Goal: Complete application form: Complete application form

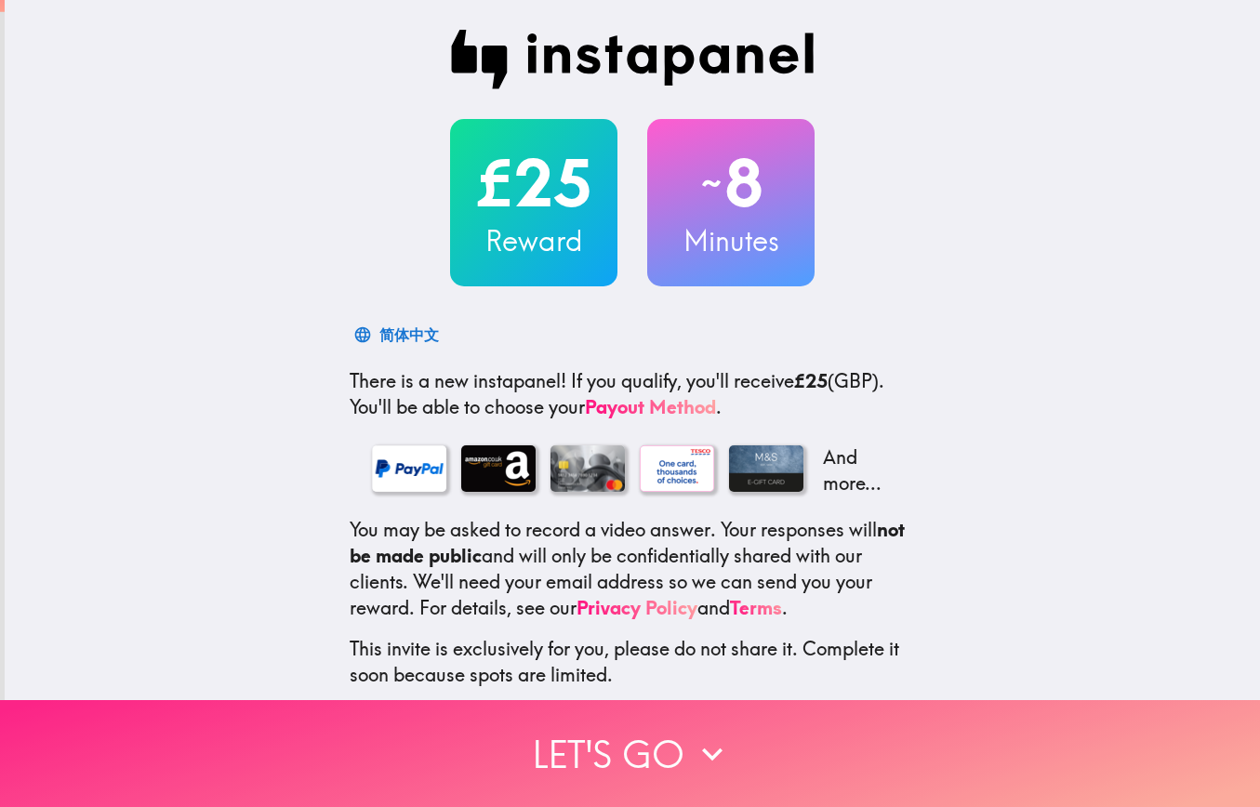
click at [668, 751] on button "Let's go" at bounding box center [630, 753] width 1260 height 107
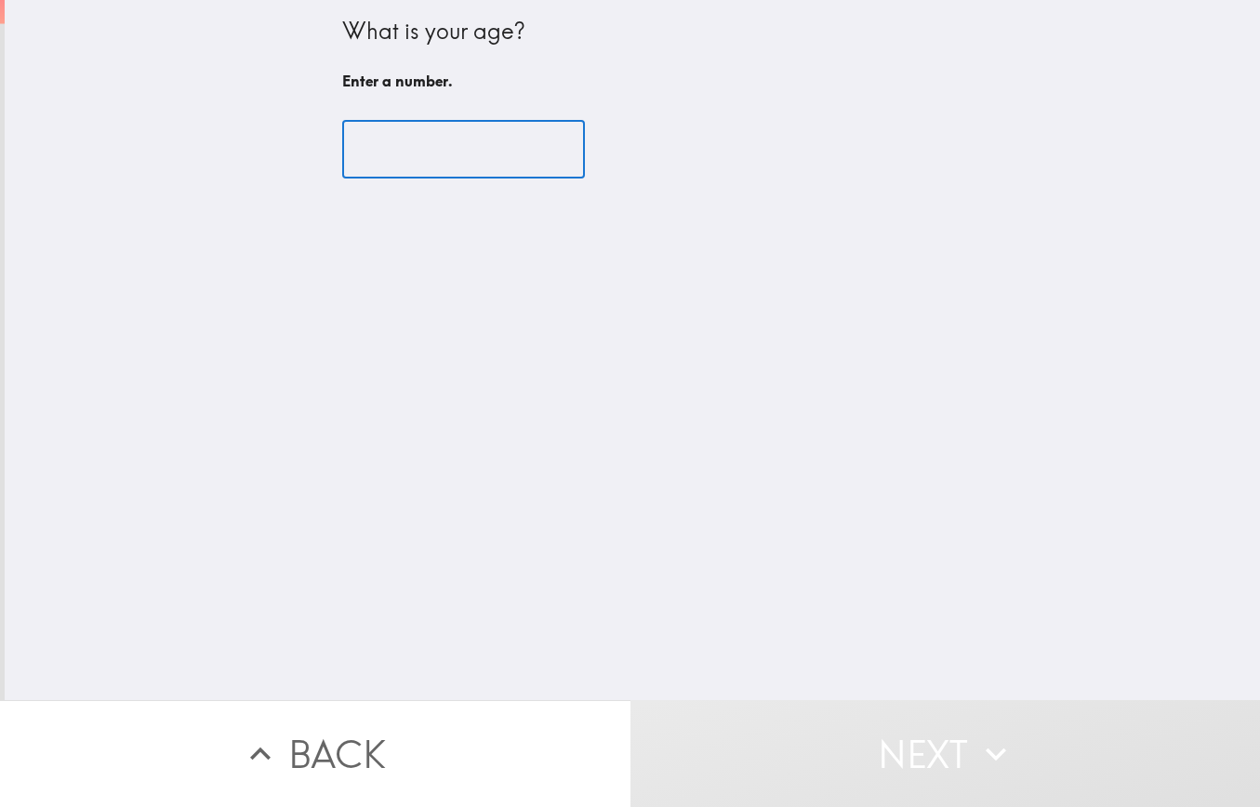
click at [416, 142] on input "number" at bounding box center [463, 150] width 243 height 58
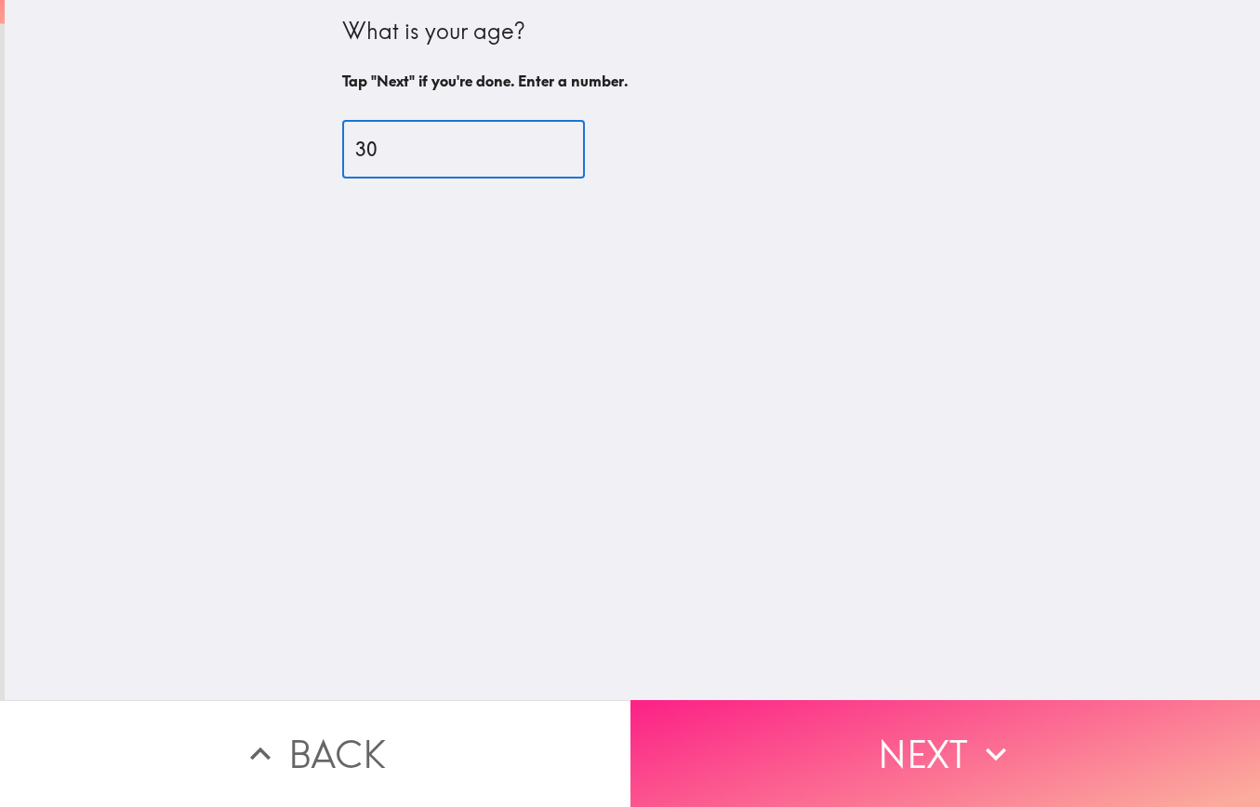
type input "30"
click at [888, 739] on button "Next" at bounding box center [946, 753] width 631 height 107
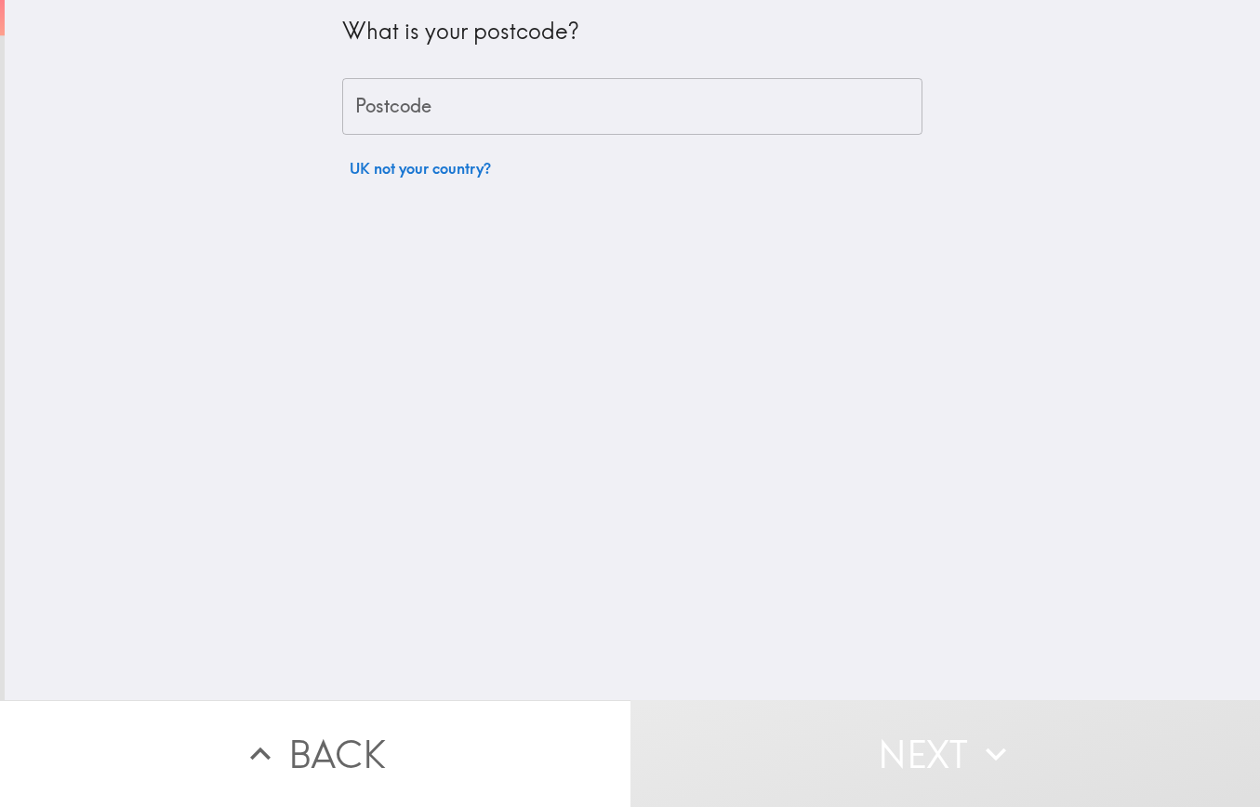
click at [431, 116] on input "Postcode" at bounding box center [632, 107] width 580 height 58
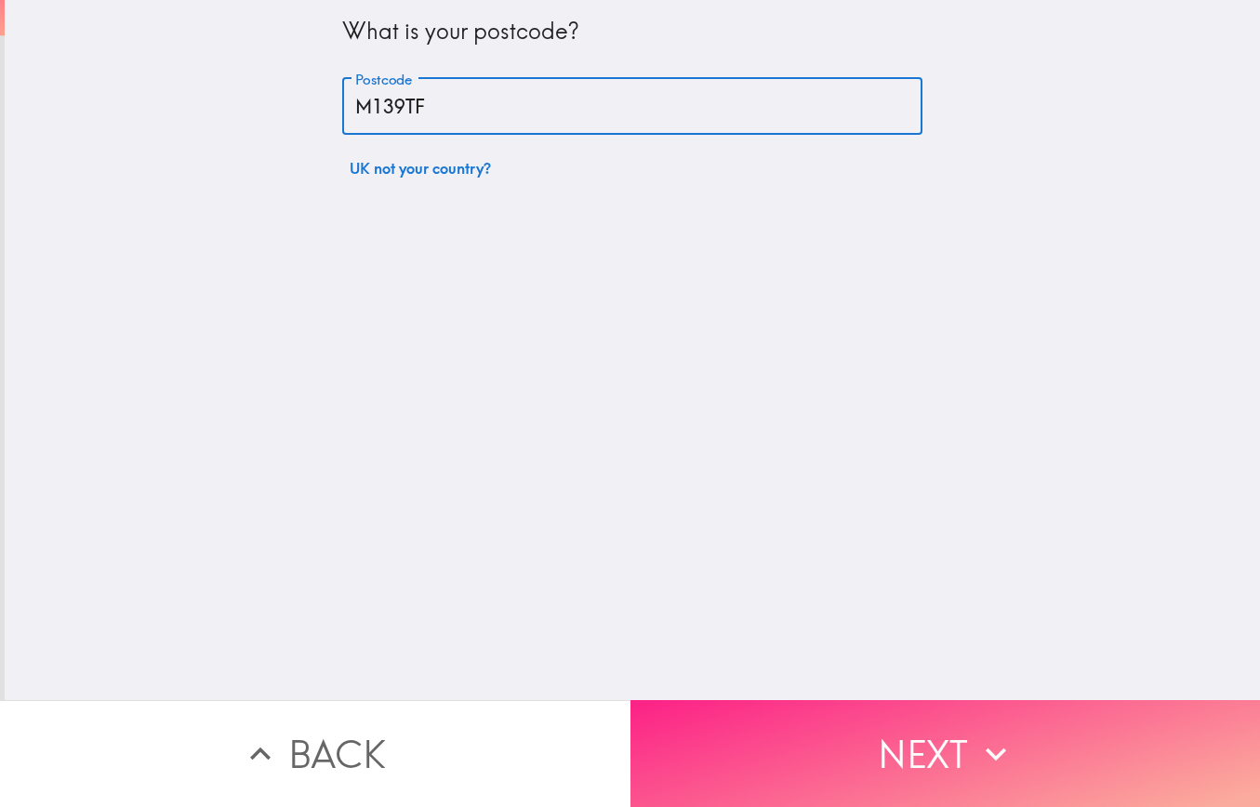
type input "M139TF"
click at [859, 762] on button "Next" at bounding box center [946, 753] width 631 height 107
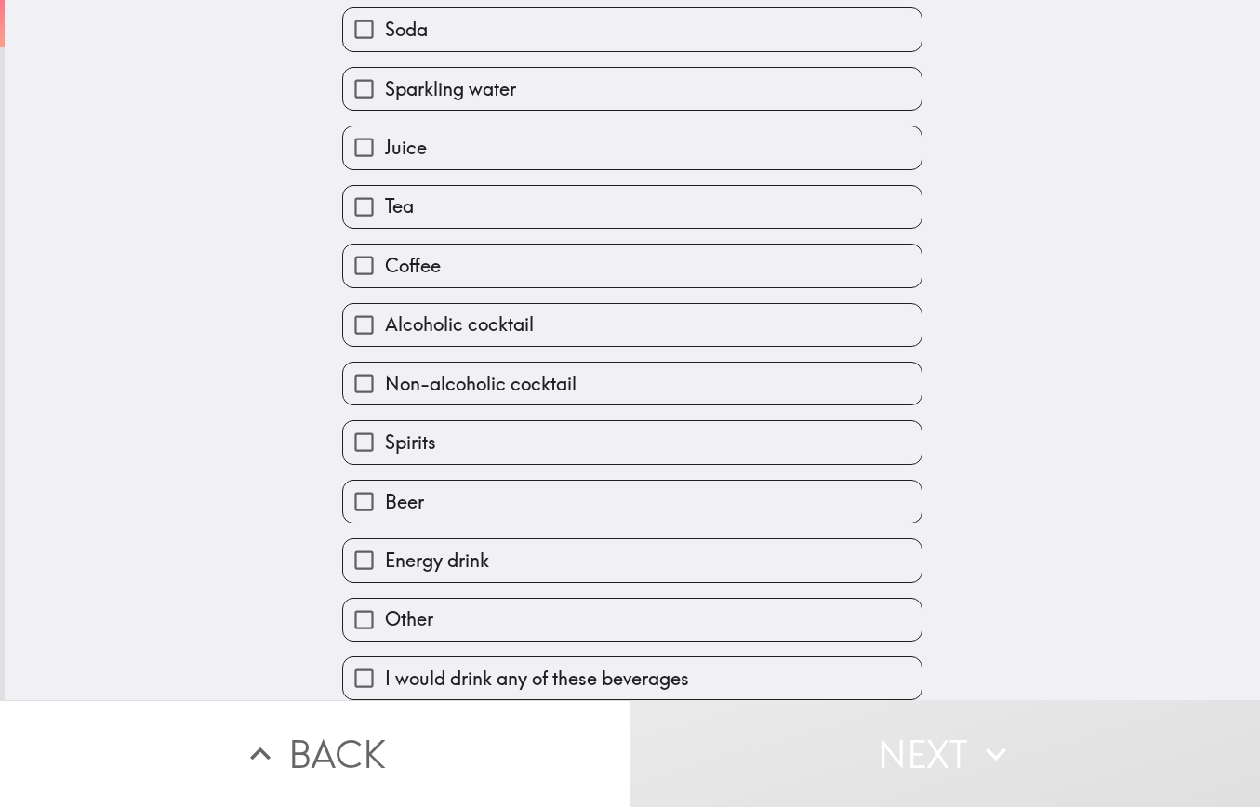
scroll to position [252, 0]
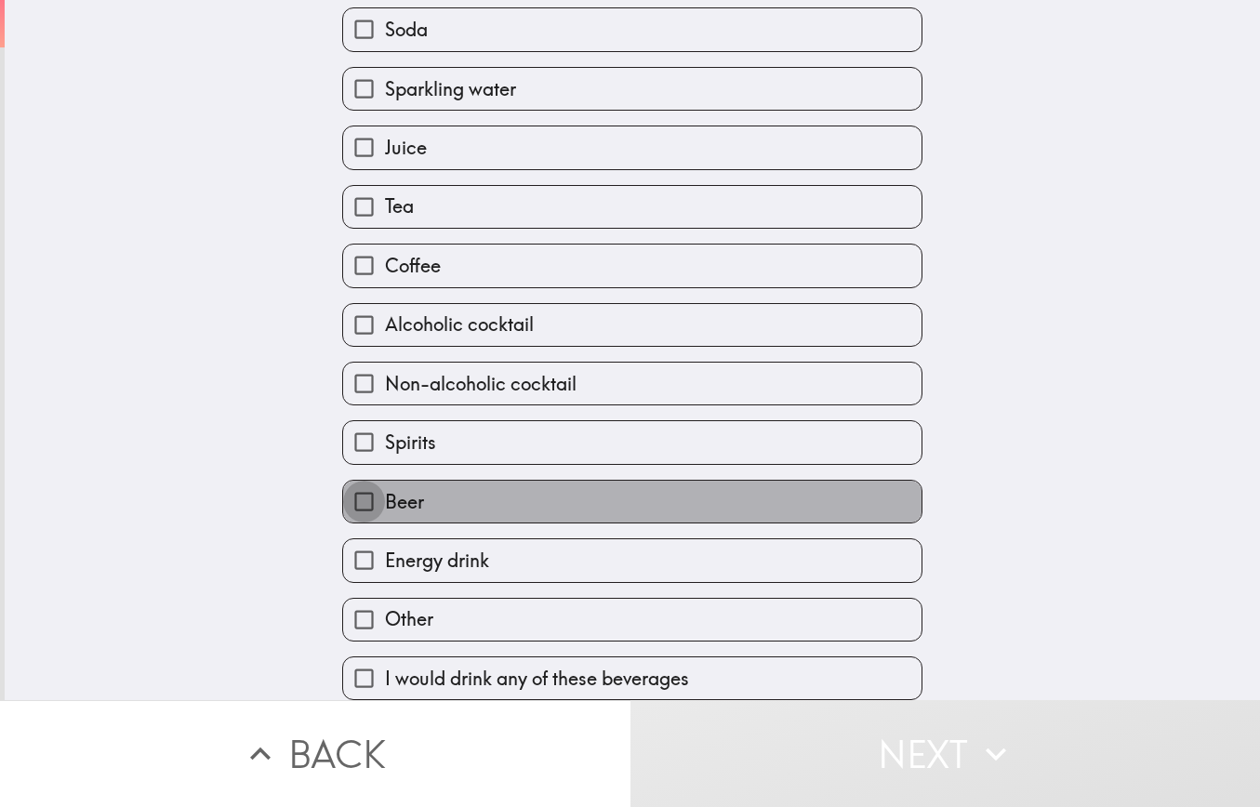
click at [364, 493] on input "Beer" at bounding box center [364, 502] width 42 height 42
checkbox input "true"
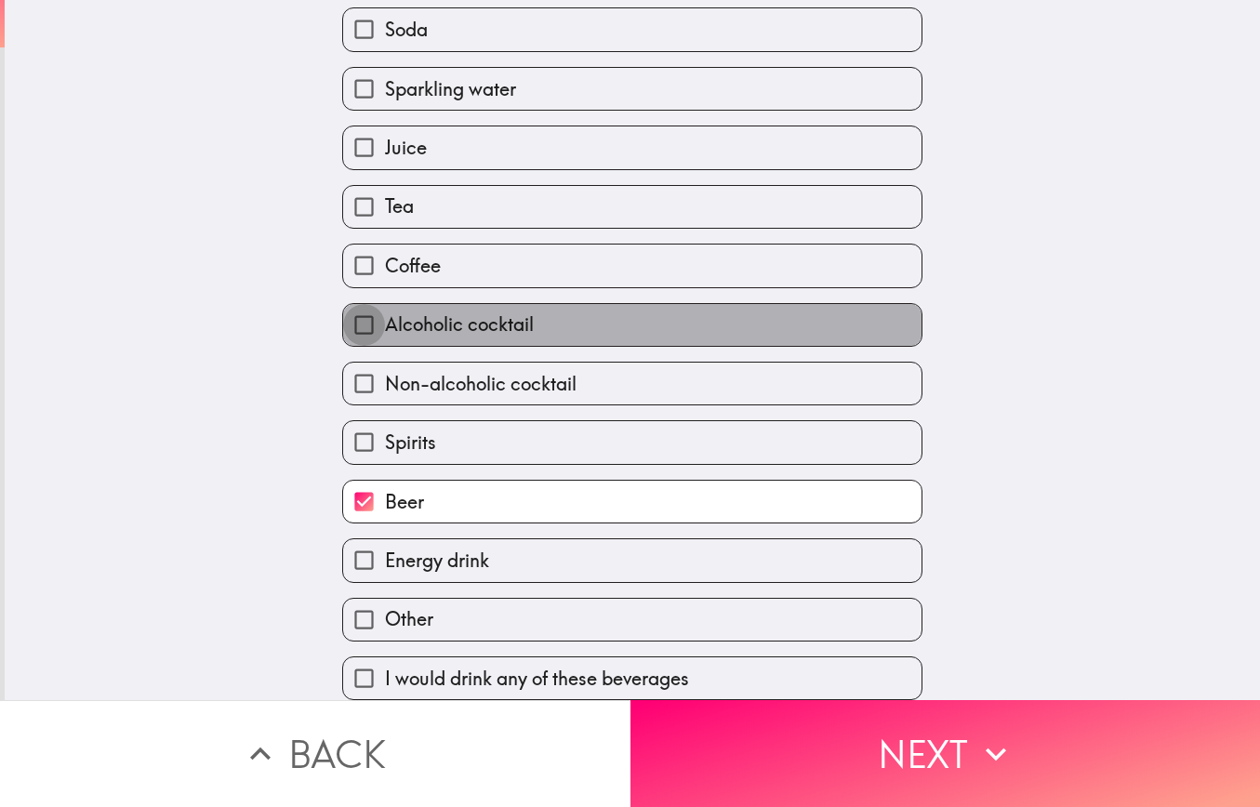
click at [375, 322] on input "Alcoholic cocktail" at bounding box center [364, 325] width 42 height 42
checkbox input "true"
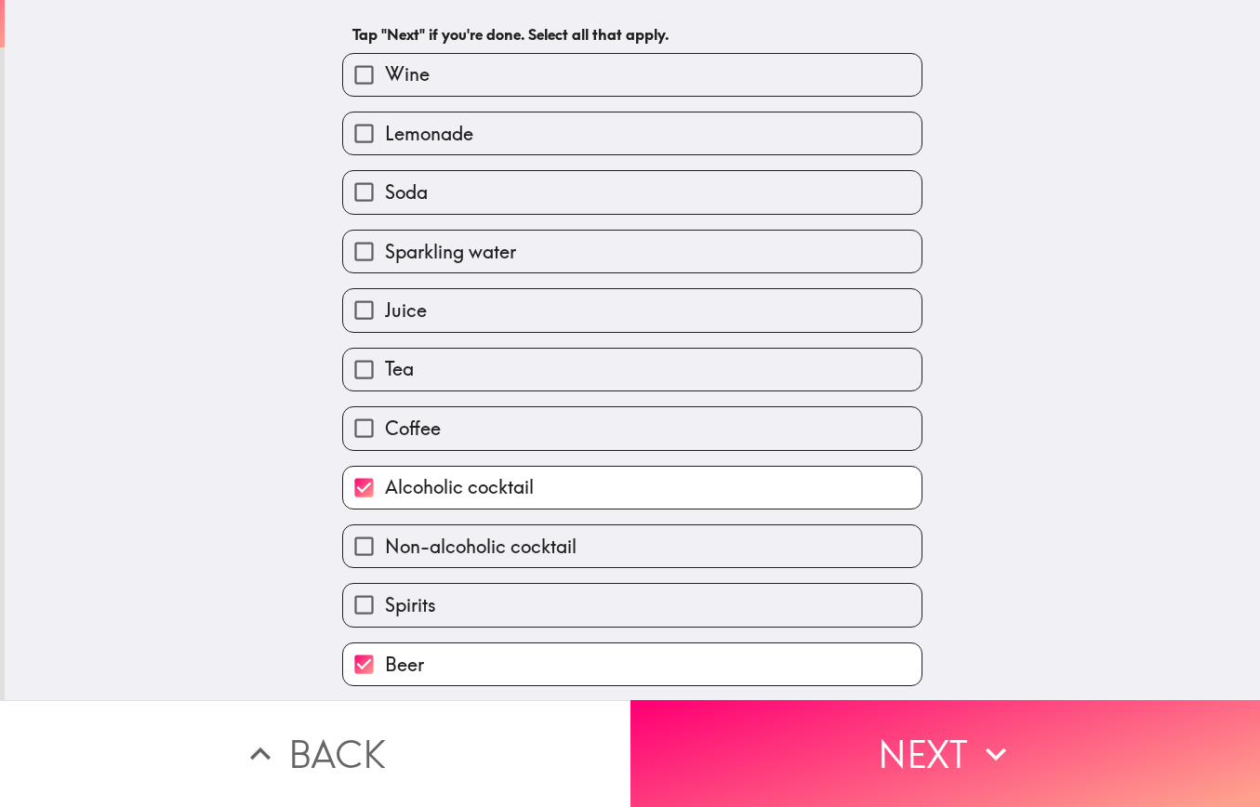
scroll to position [63, 0]
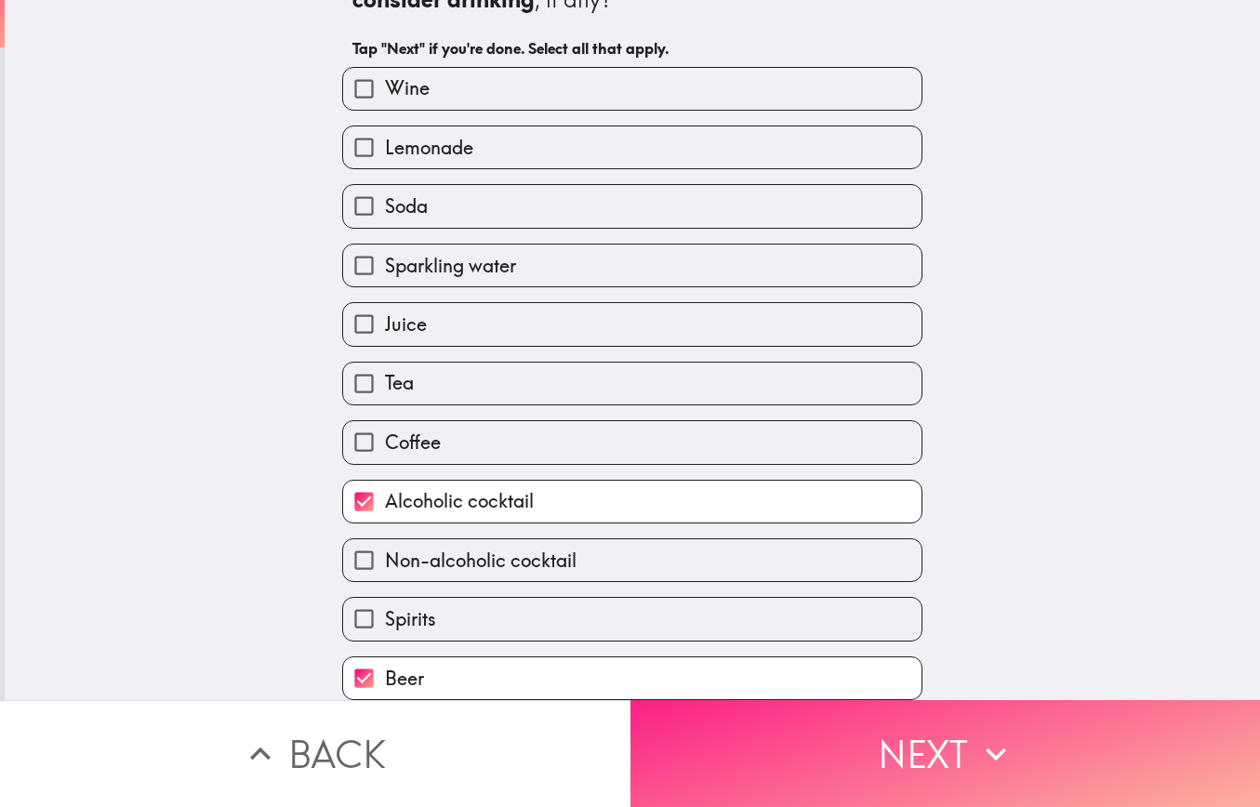
click at [1001, 732] on button "Next" at bounding box center [946, 753] width 631 height 107
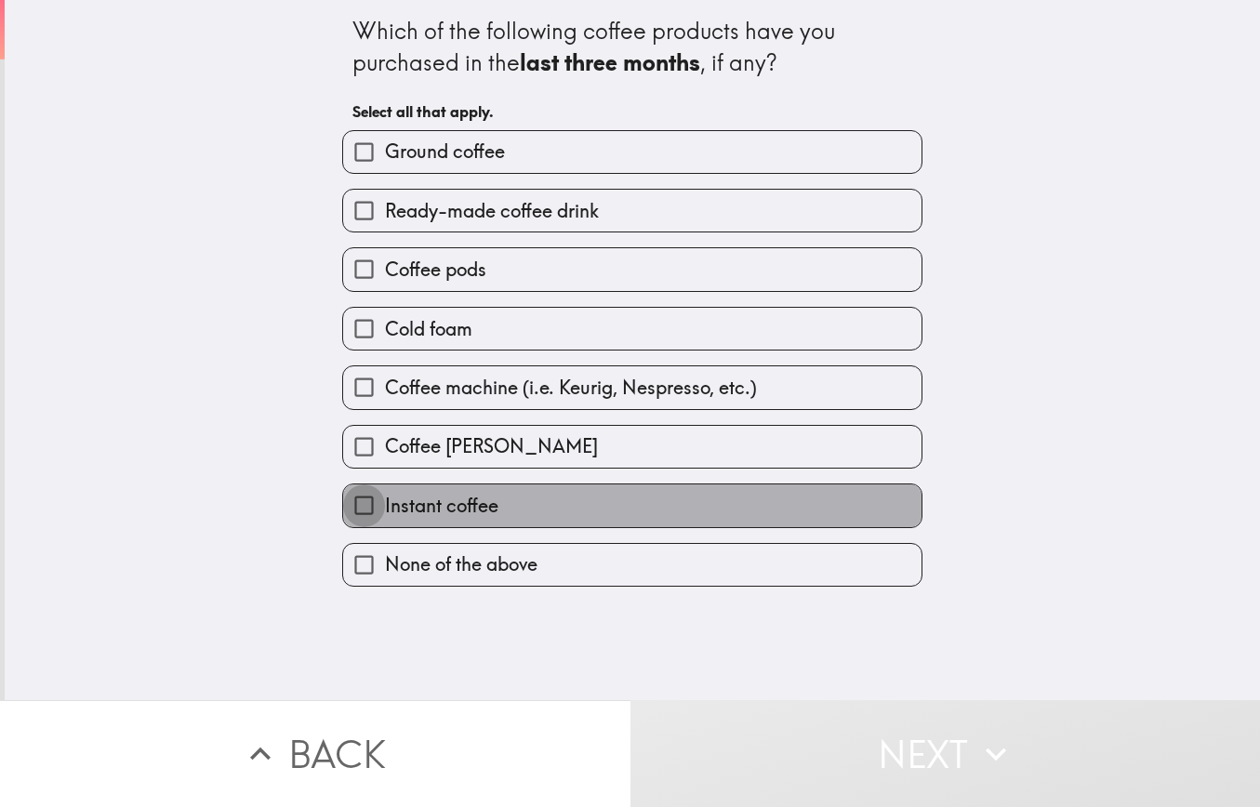
click at [375, 520] on input "Instant coffee" at bounding box center [364, 506] width 42 height 42
checkbox input "true"
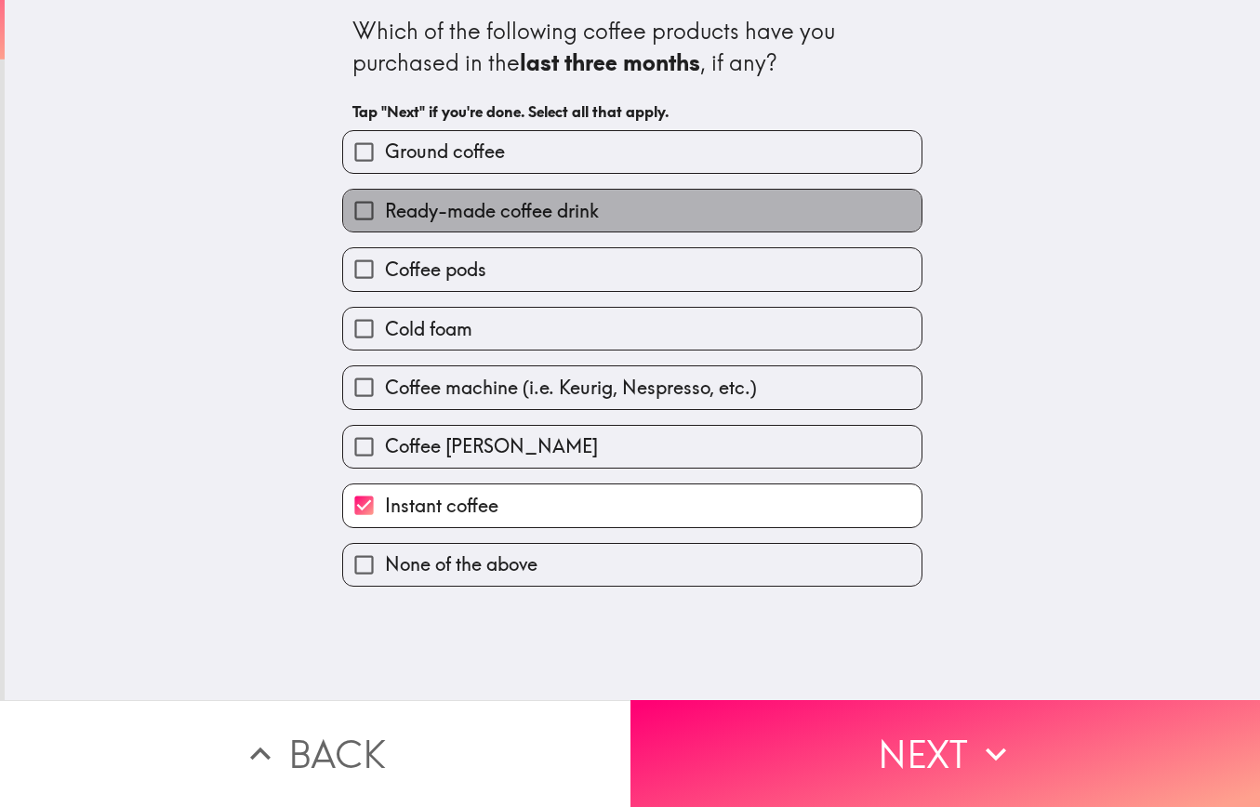
click at [387, 215] on span "Ready-made coffee drink" at bounding box center [492, 211] width 214 height 26
click at [385, 215] on input "Ready-made coffee drink" at bounding box center [364, 211] width 42 height 42
checkbox input "true"
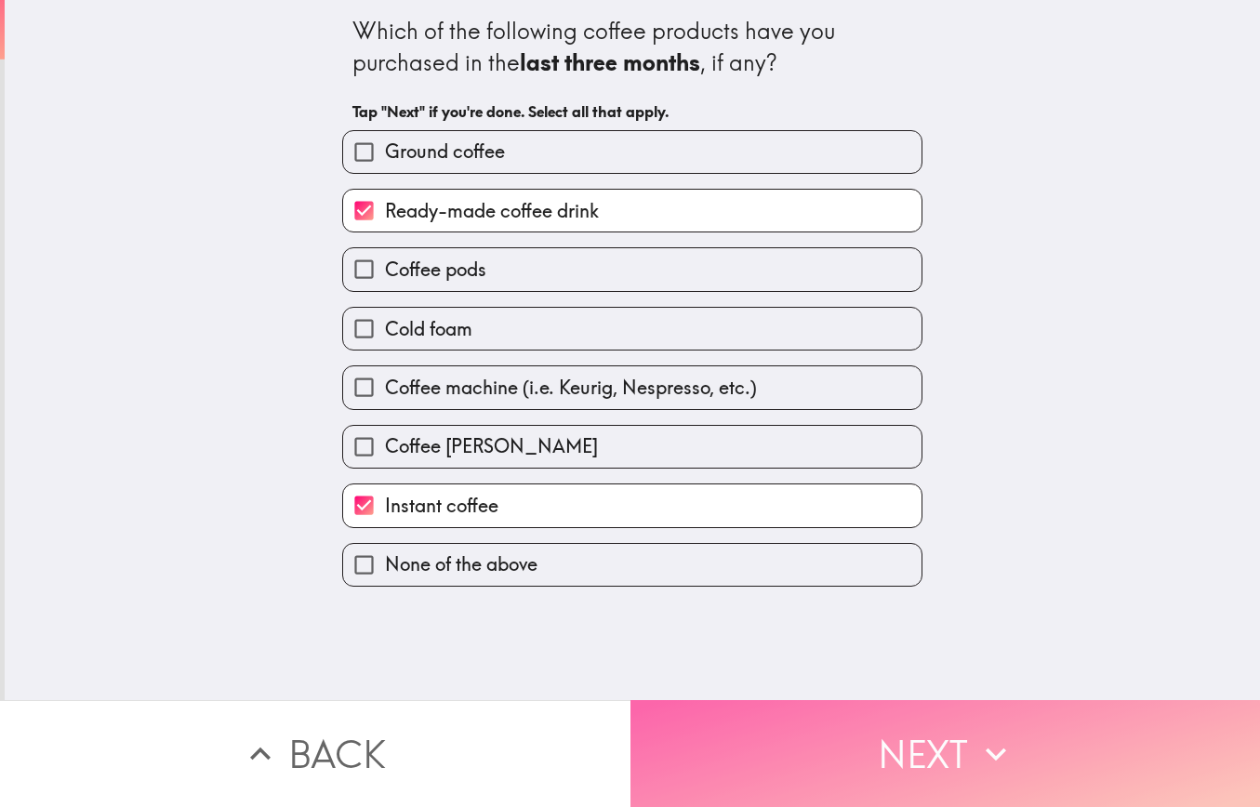
click at [872, 765] on button "Next" at bounding box center [946, 753] width 631 height 107
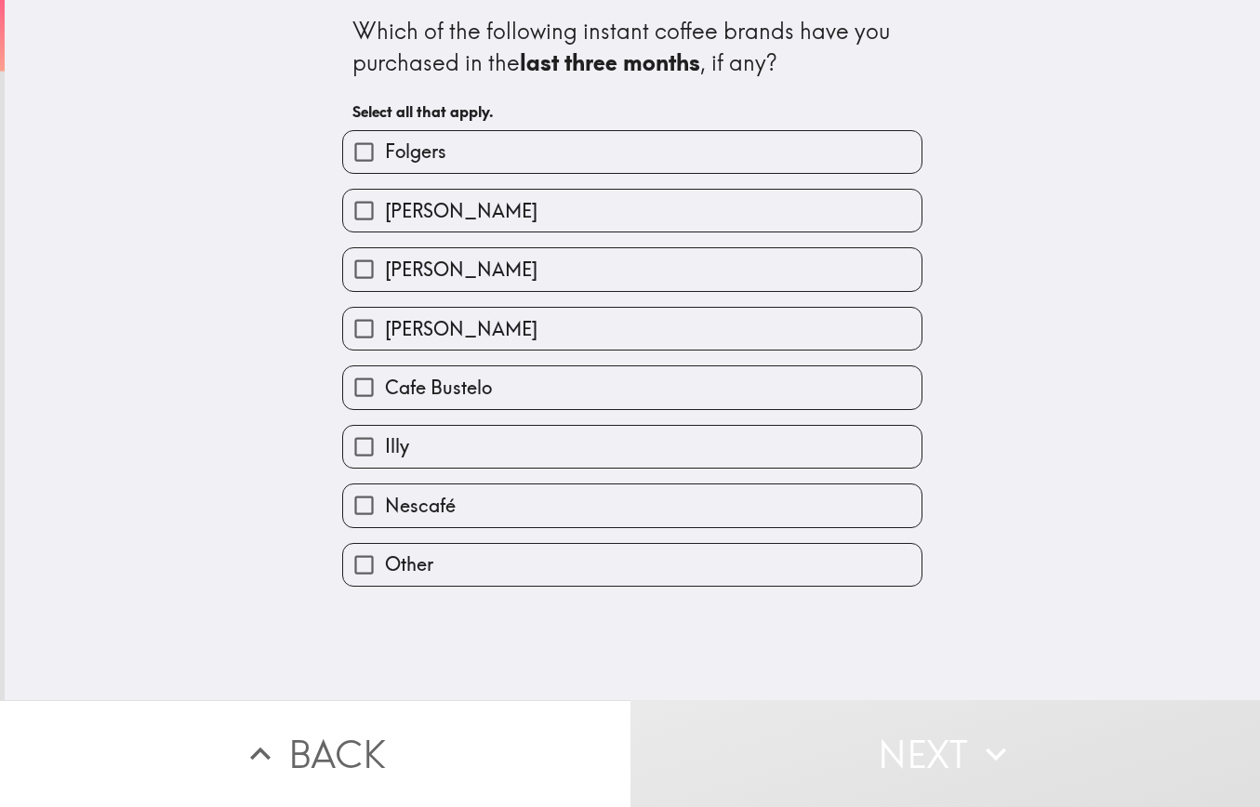
click at [374, 513] on input "Nescafé" at bounding box center [364, 506] width 42 height 42
checkbox input "true"
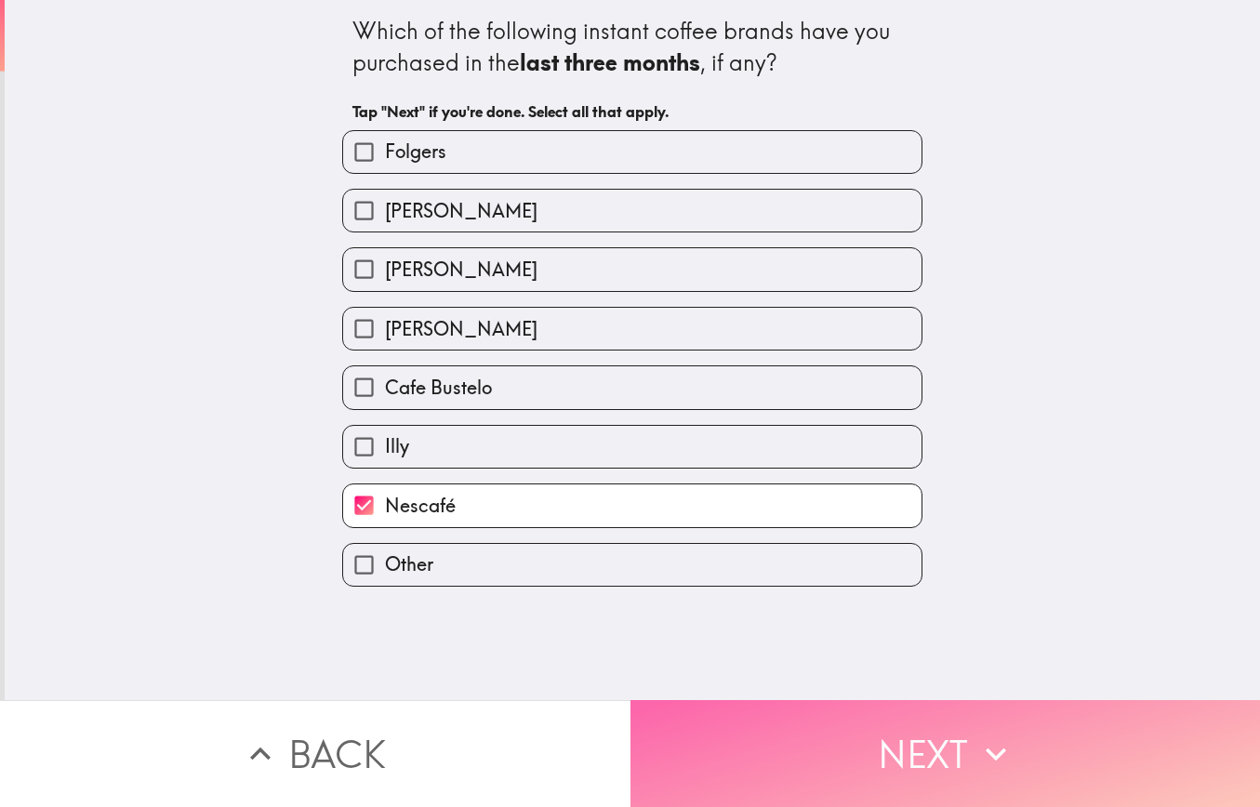
click at [754, 746] on button "Next" at bounding box center [946, 753] width 631 height 107
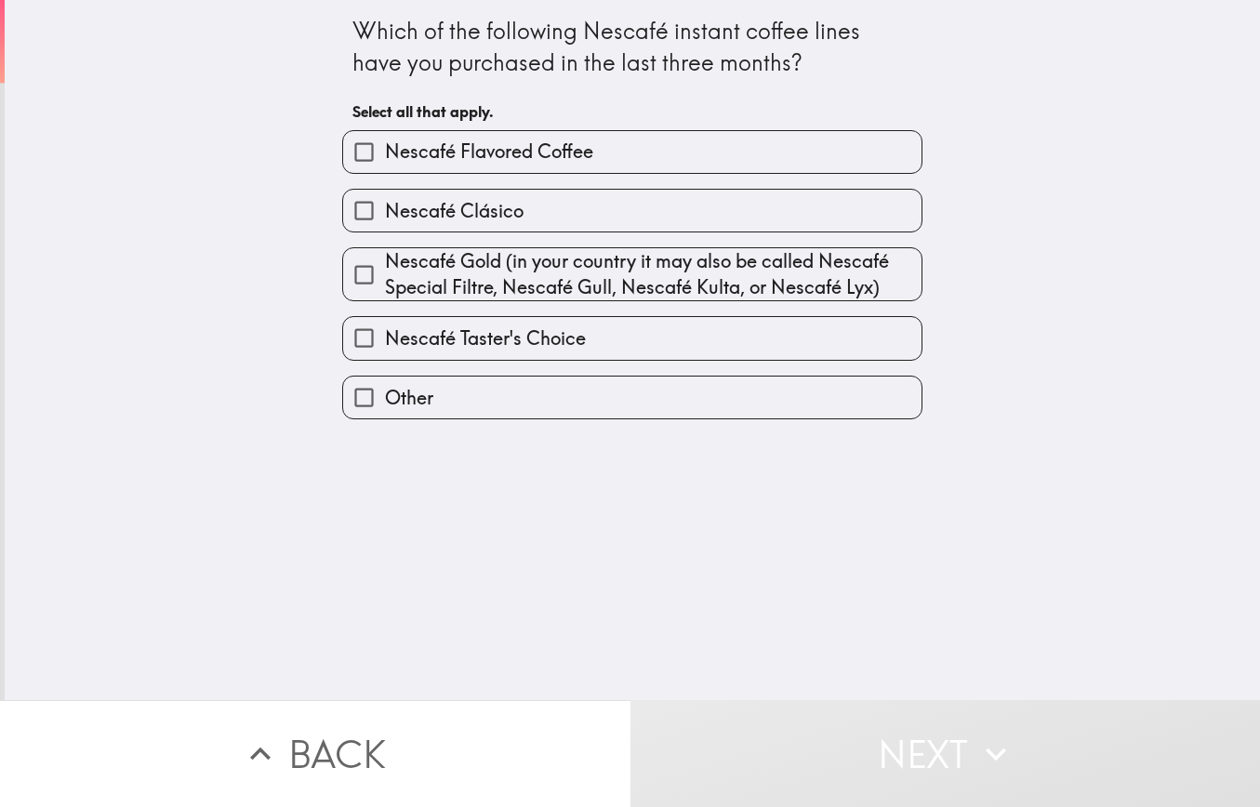
click at [373, 282] on input "Nescafé Gold (in your country it may also be called Nescafé Special Filtre, Nes…" at bounding box center [364, 275] width 42 height 42
checkbox input "true"
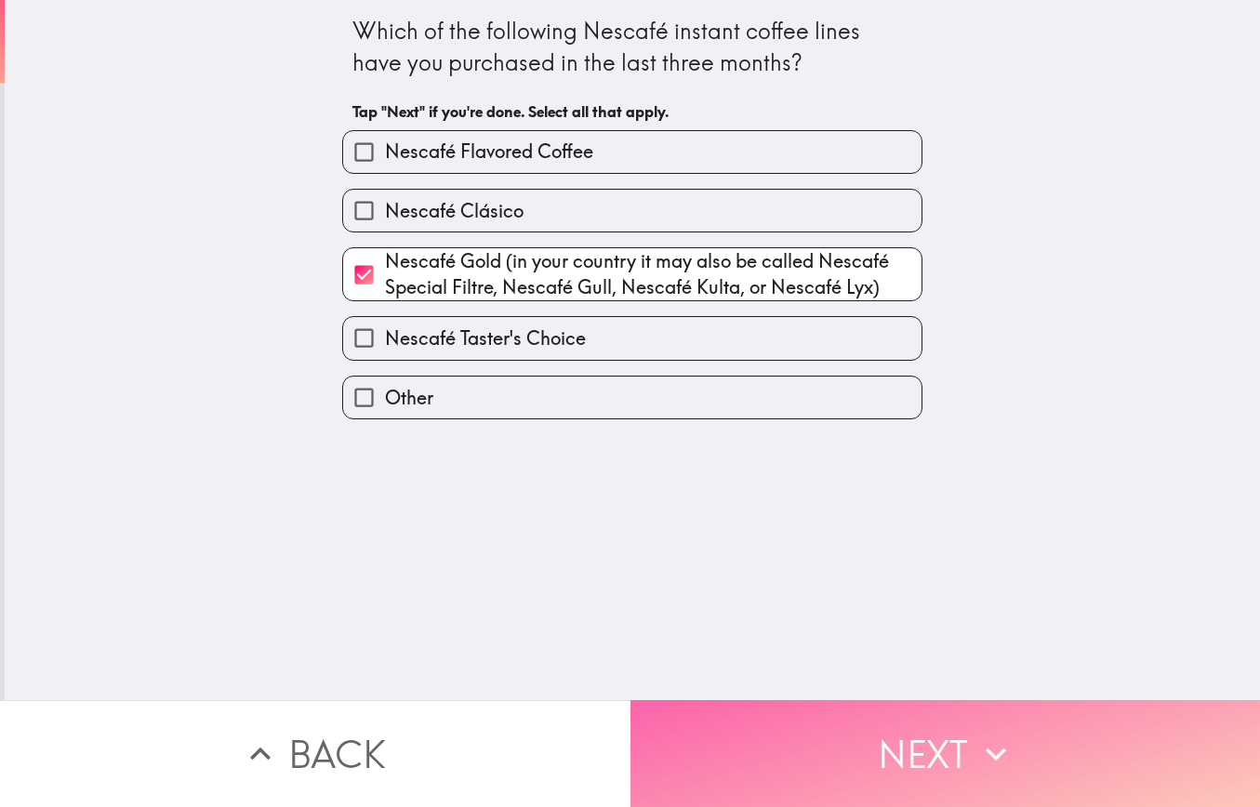
click at [813, 733] on button "Next" at bounding box center [946, 753] width 631 height 107
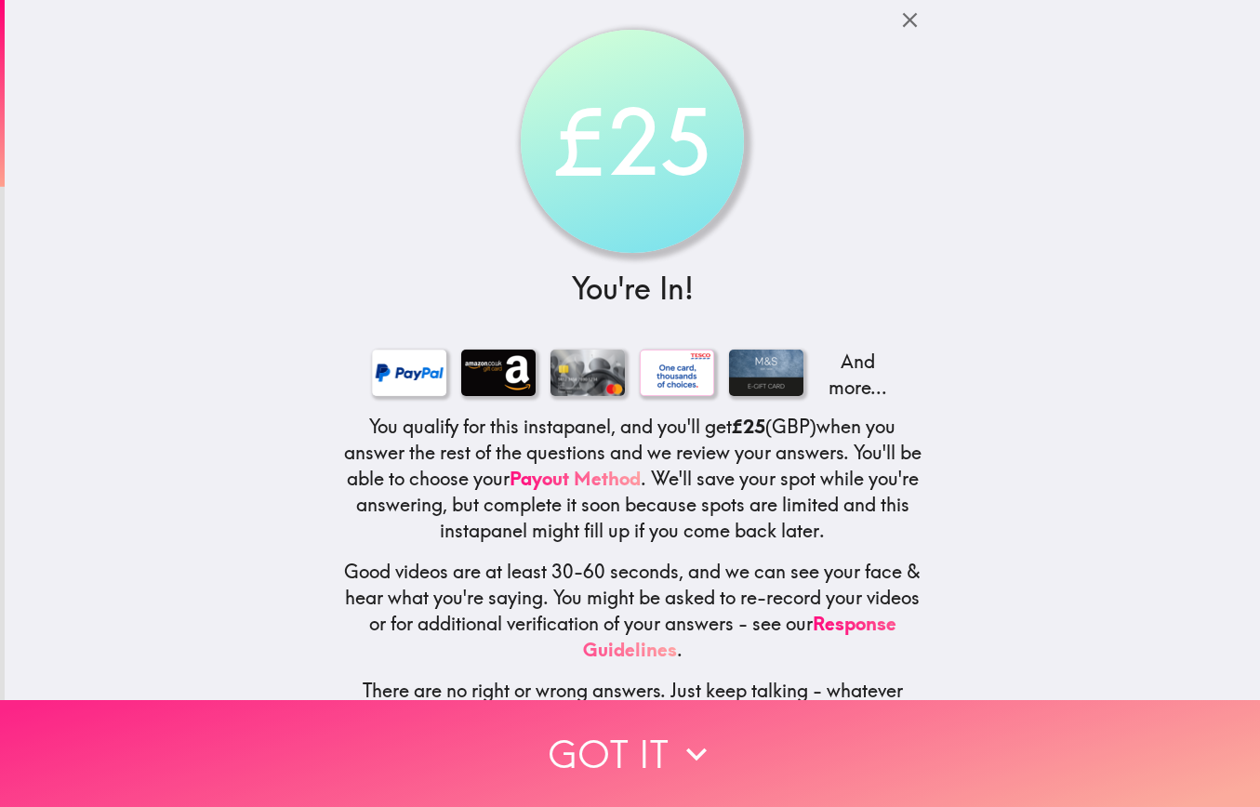
click at [691, 746] on icon "button" at bounding box center [696, 754] width 41 height 41
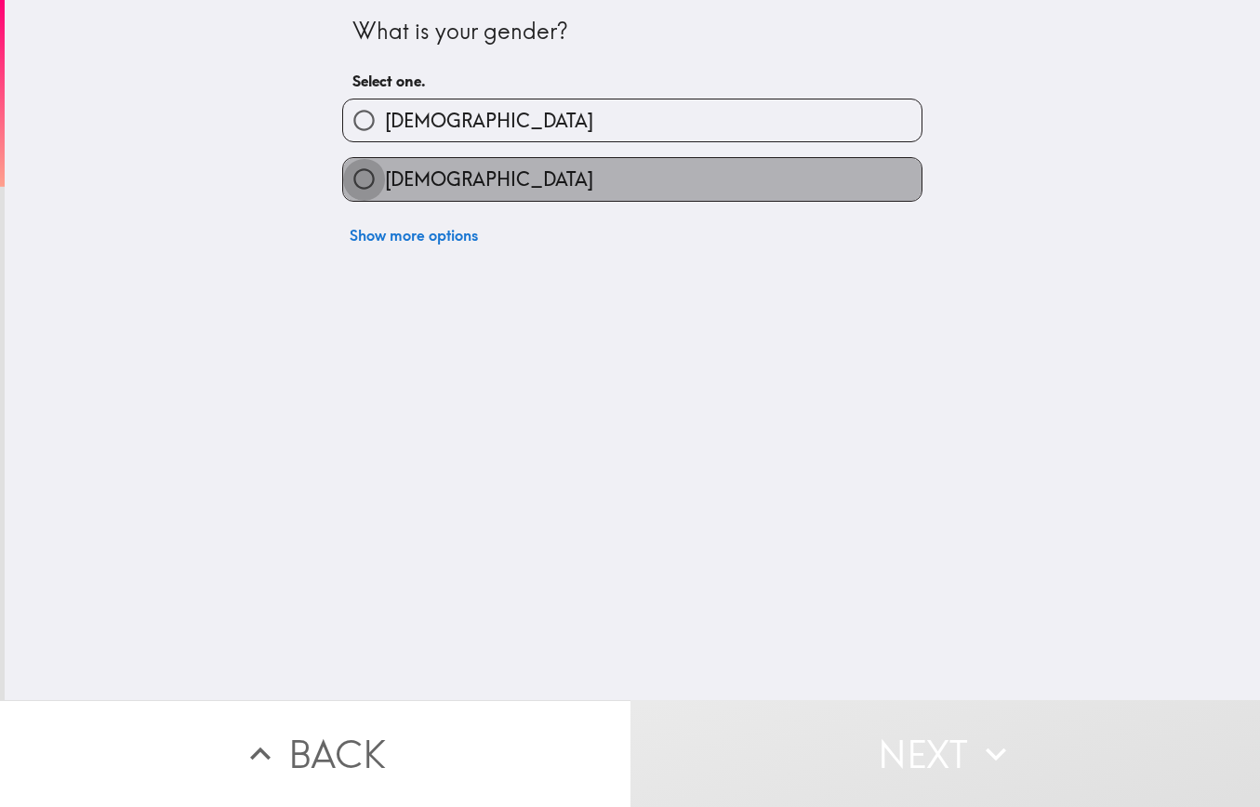
click at [366, 187] on input "[DEMOGRAPHIC_DATA]" at bounding box center [364, 179] width 42 height 42
radio input "true"
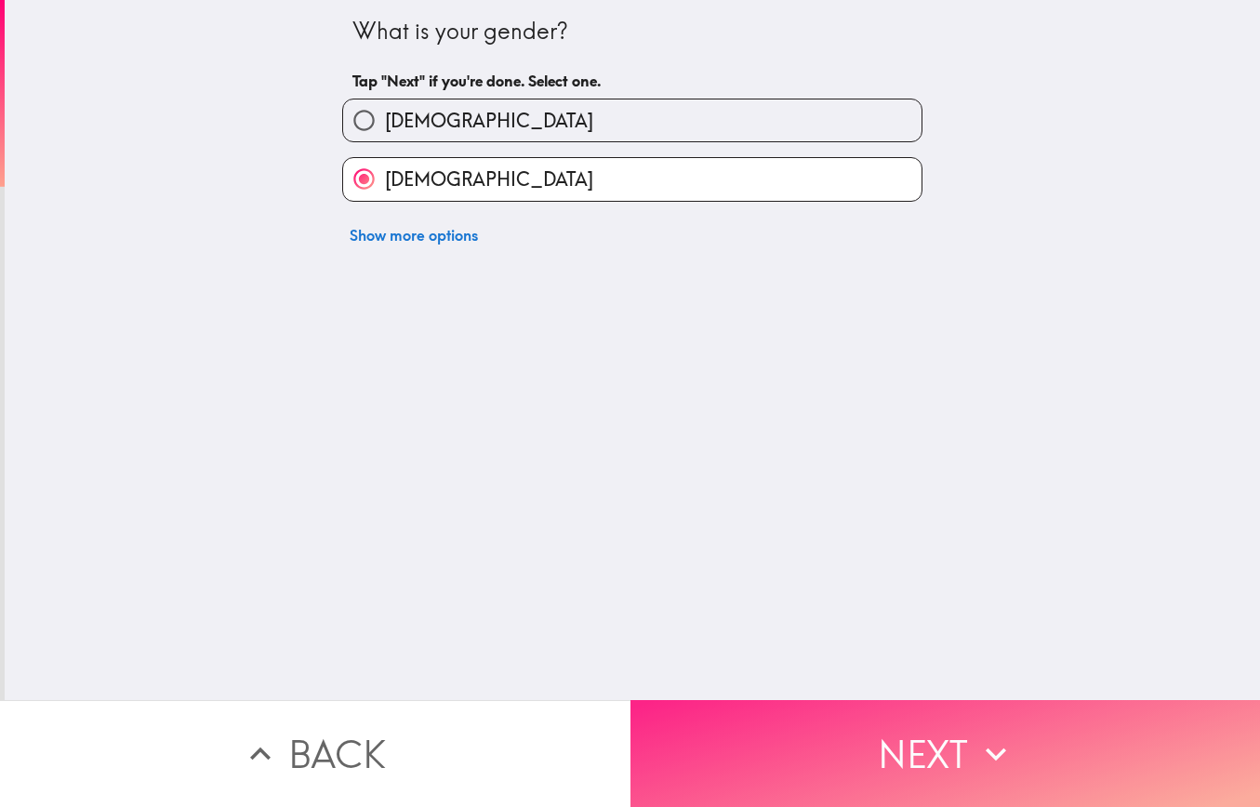
click at [834, 780] on button "Next" at bounding box center [946, 753] width 631 height 107
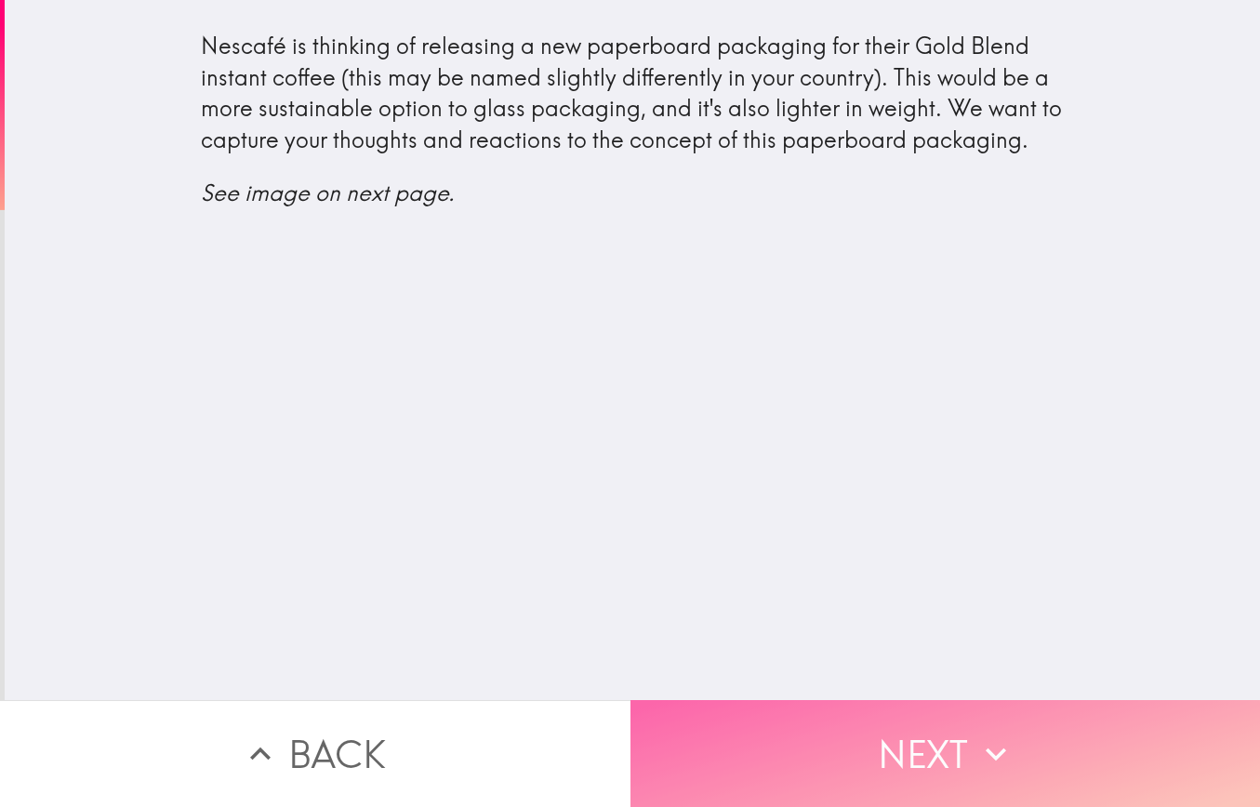
click at [743, 759] on button "Next" at bounding box center [946, 753] width 631 height 107
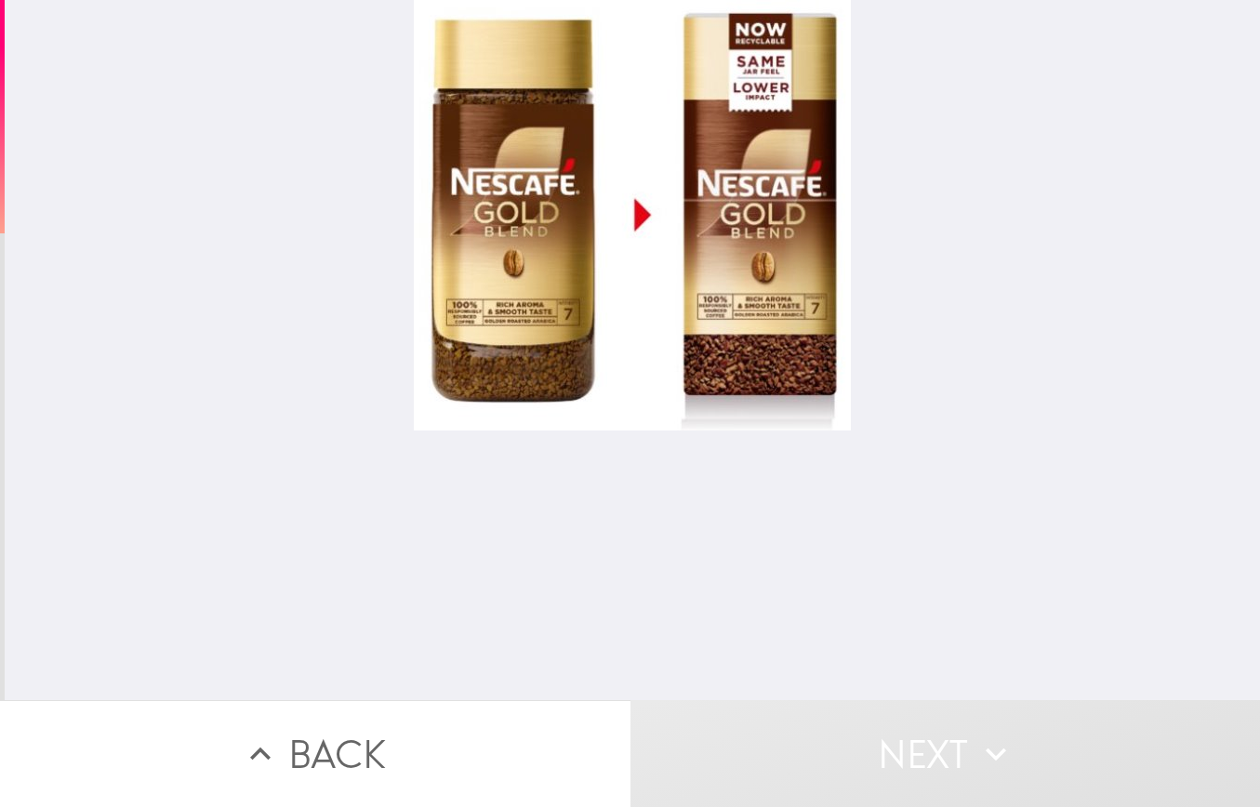
click at [777, 241] on div at bounding box center [632, 215] width 437 height 431
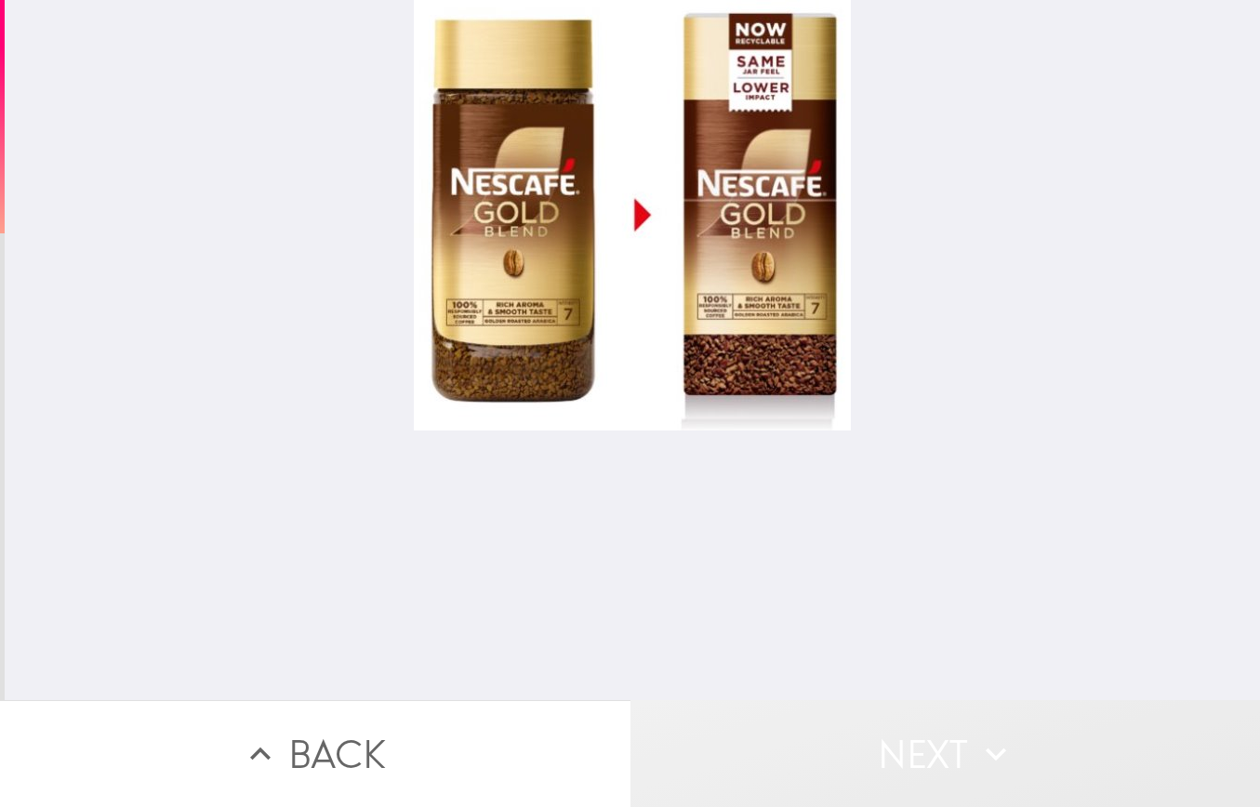
click at [892, 739] on button "Next" at bounding box center [946, 753] width 631 height 107
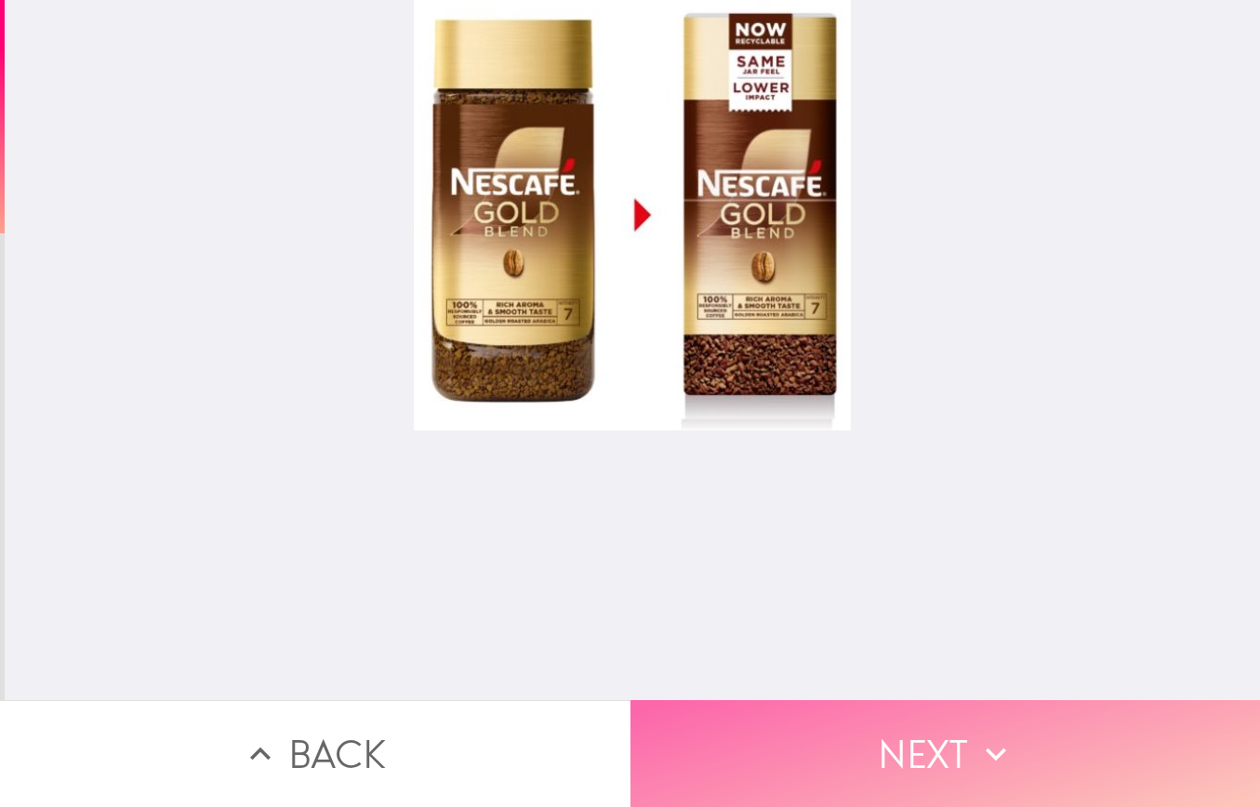
click at [1018, 723] on button "Next" at bounding box center [946, 753] width 631 height 107
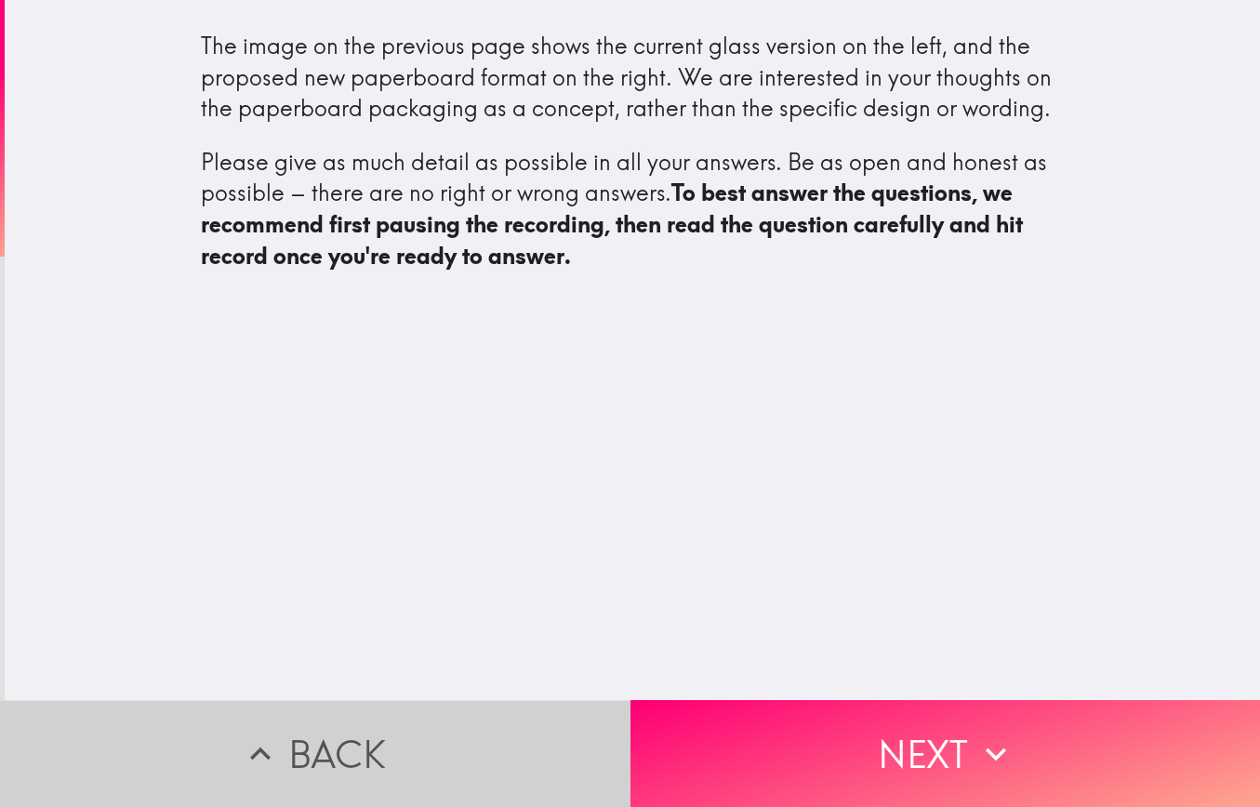
click at [329, 745] on button "Back" at bounding box center [315, 753] width 631 height 107
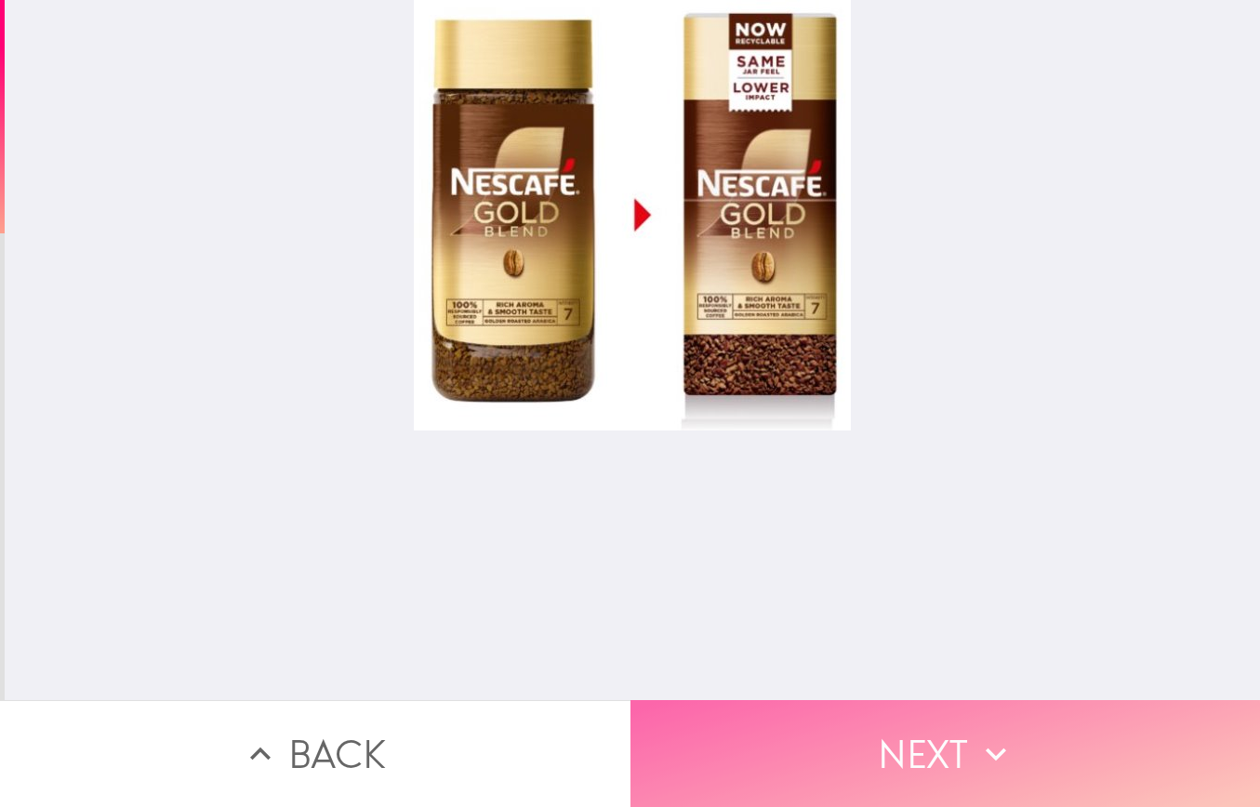
click at [838, 735] on button "Next" at bounding box center [946, 753] width 631 height 107
